Goal: Check status: Check status

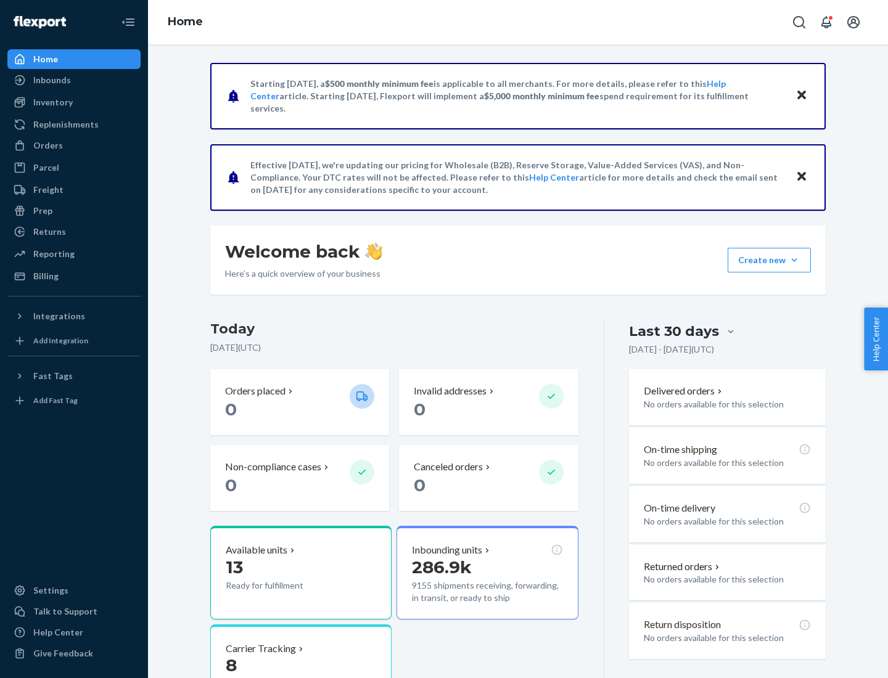
click at [794, 260] on button "Create new Create new inbound Create new order Create new product" at bounding box center [769, 260] width 83 height 25
click at [51, 80] on div "Inbounds" at bounding box center [52, 80] width 38 height 12
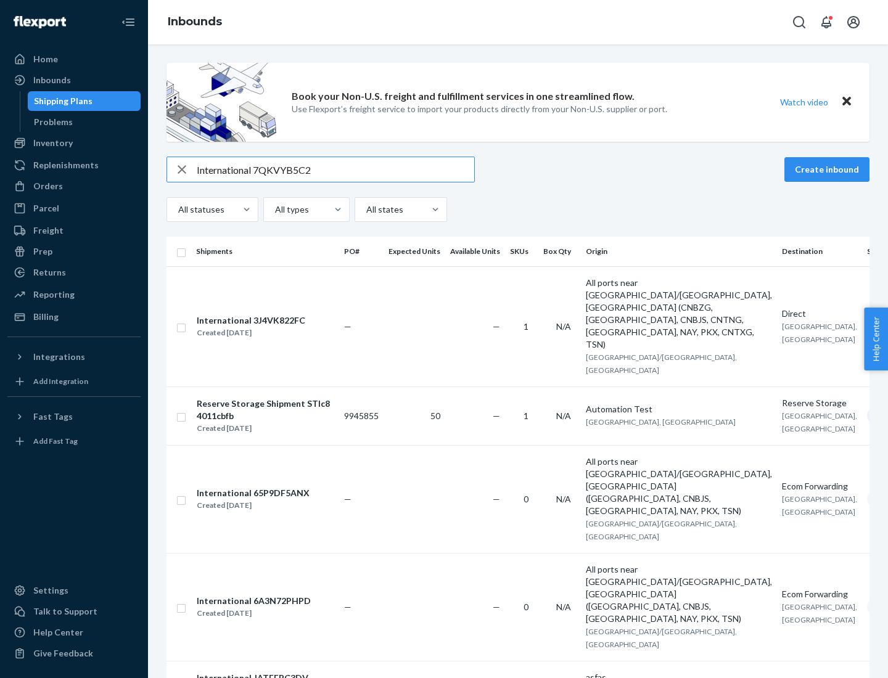
type input "International 7QKVYB5C29"
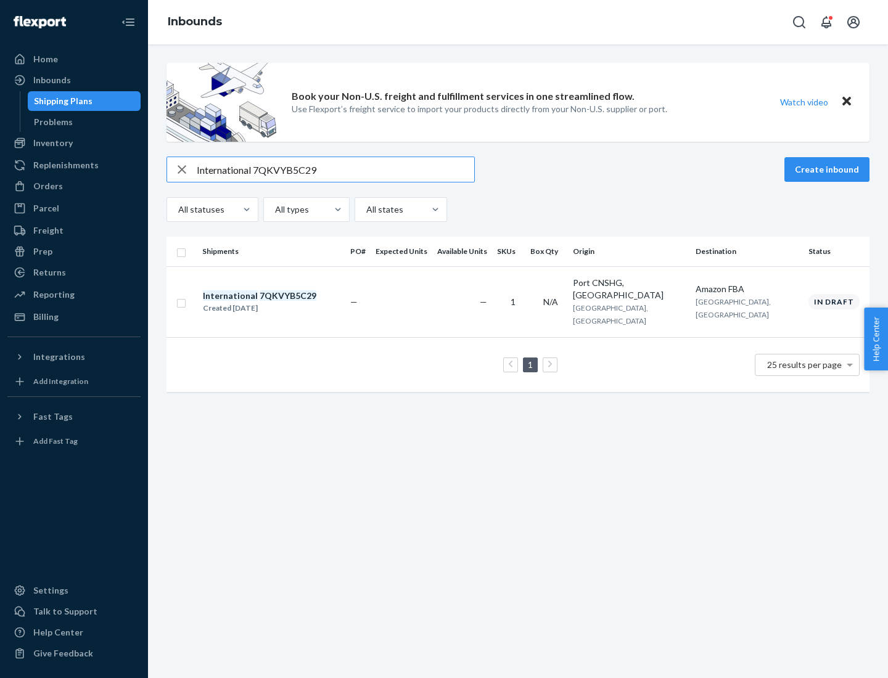
click at [281, 302] on div "Created [DATE]" at bounding box center [259, 308] width 113 height 12
